Goal: Use online tool/utility: Use online tool/utility

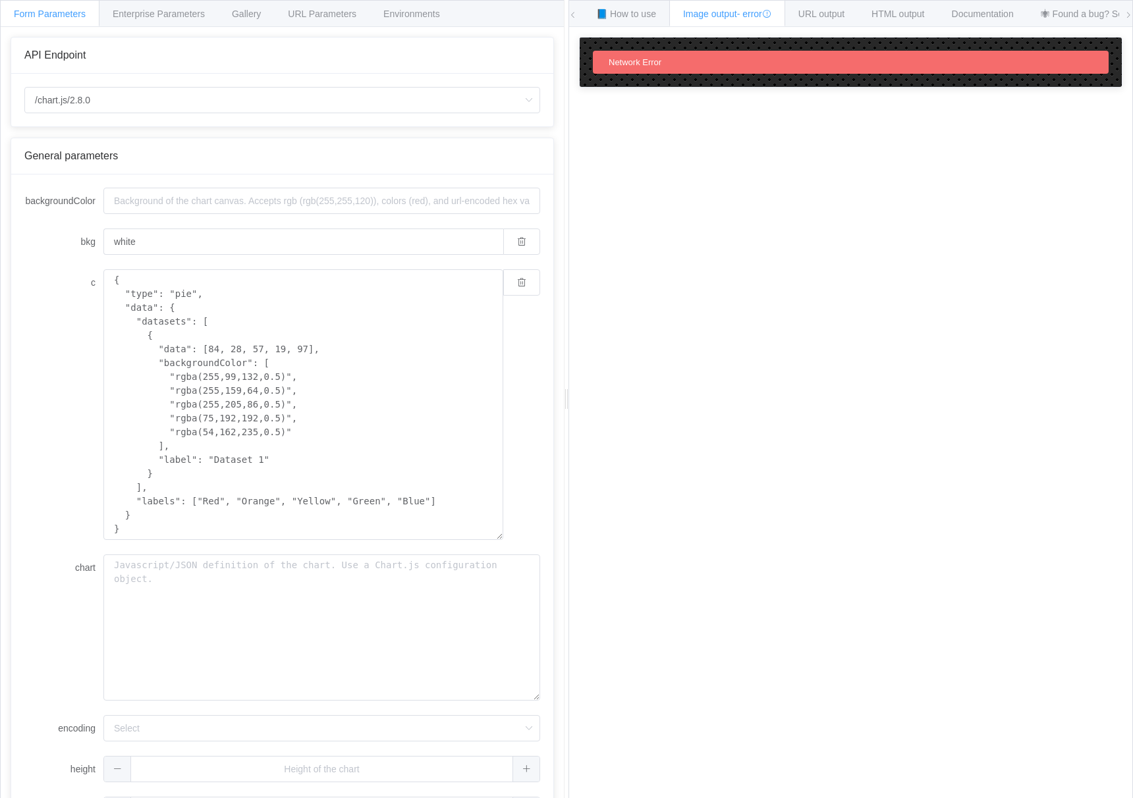
click at [739, 59] on div "Network Error" at bounding box center [851, 62] width 516 height 23
click at [145, 100] on input "/chart.js/2.8.0" at bounding box center [282, 100] width 516 height 26
click at [190, 232] on input "white" at bounding box center [303, 242] width 400 height 26
click at [177, 194] on input "backgroundColor" at bounding box center [321, 201] width 437 height 26
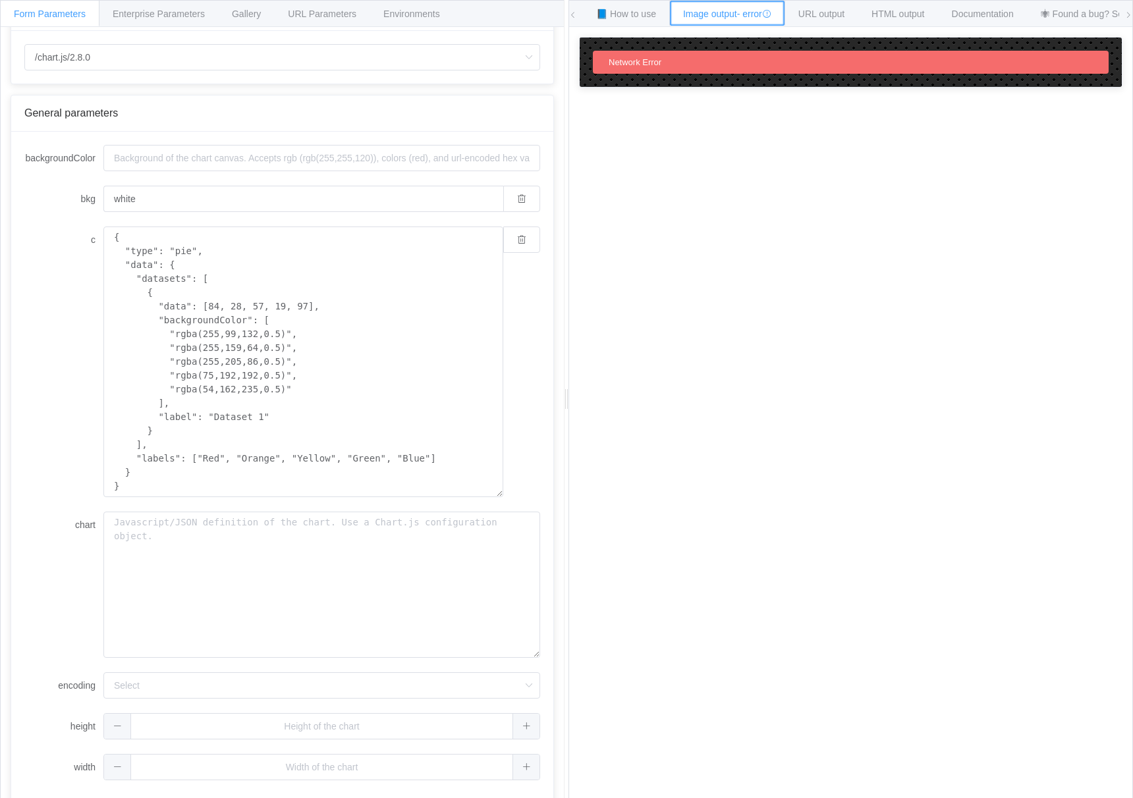
click at [782, 14] on div "Image output - error" at bounding box center [727, 13] width 116 height 26
click at [766, 16] on span "- error" at bounding box center [754, 14] width 34 height 11
click at [678, 77] on div "Network Error" at bounding box center [851, 62] width 542 height 49
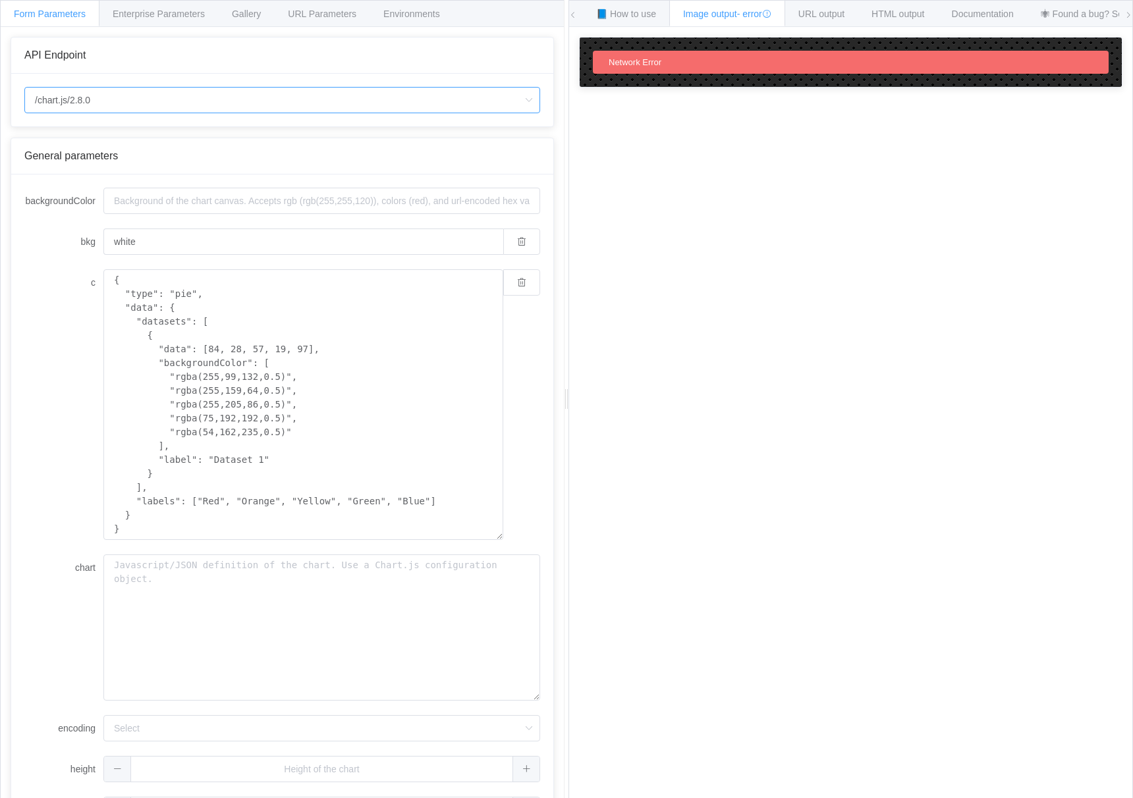
click at [126, 101] on input "/chart.js/2.8.0" at bounding box center [282, 100] width 516 height 26
click at [109, 142] on li "/chart" at bounding box center [282, 137] width 514 height 22
type input "/chart"
type input "20"
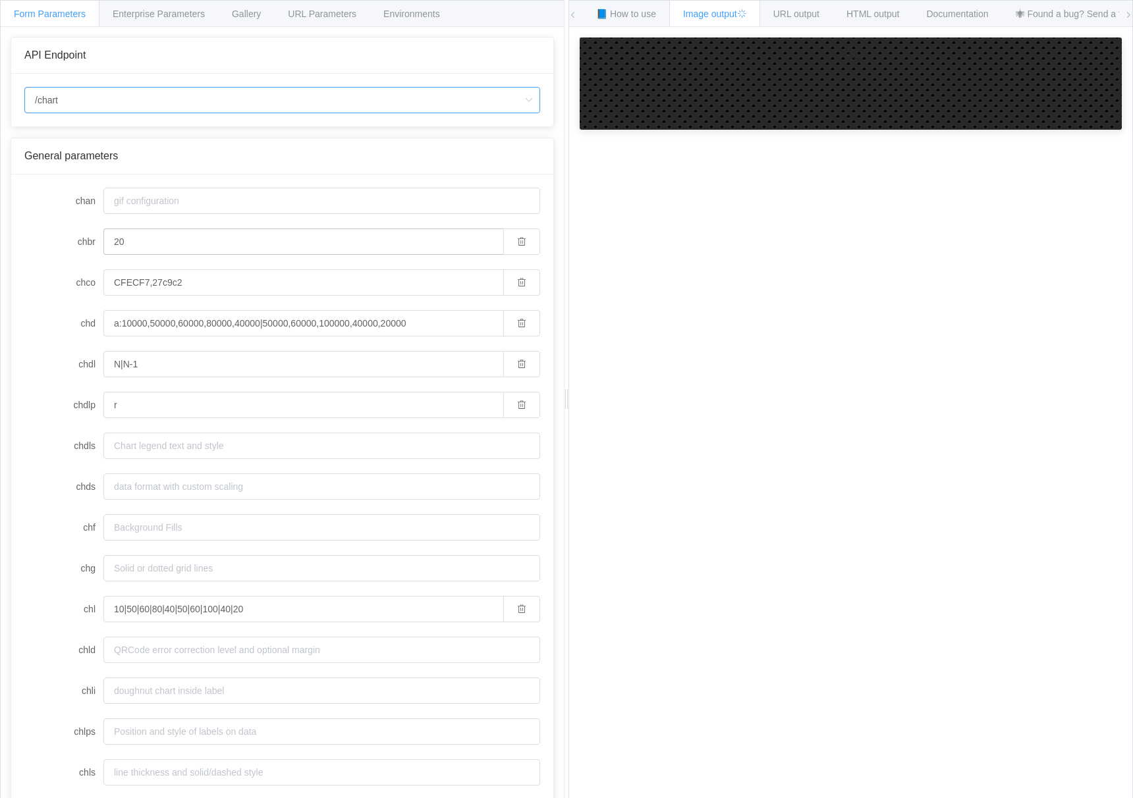
type input "/chart.js/2.8.0"
type input "white"
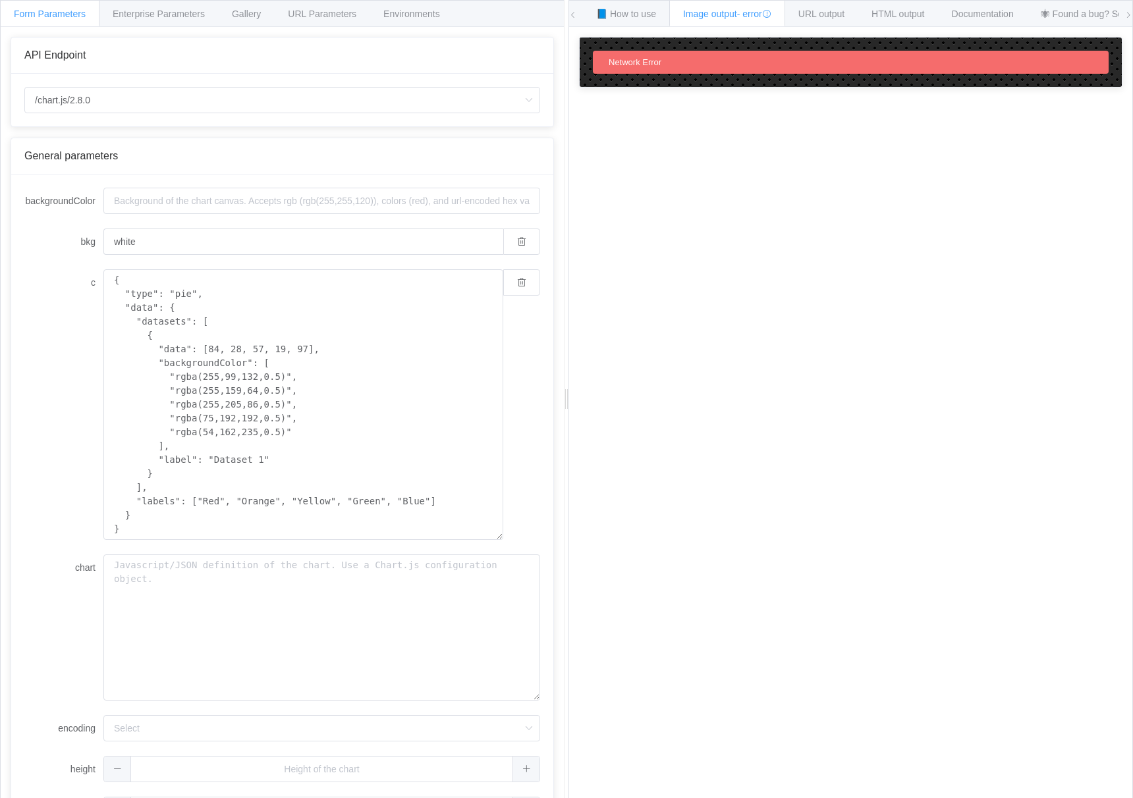
click at [193, 217] on form "backgroundColor bkg white c { "type": "pie", "data": { "datasets": [ { "data": …" at bounding box center [282, 506] width 516 height 636
click at [199, 207] on input "backgroundColor" at bounding box center [321, 201] width 437 height 26
